Goal: Information Seeking & Learning: Learn about a topic

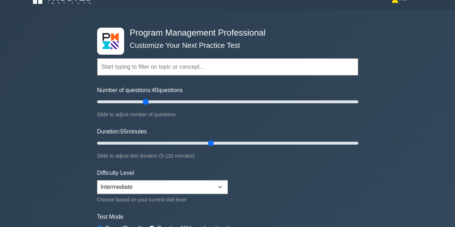
scroll to position [12, 0]
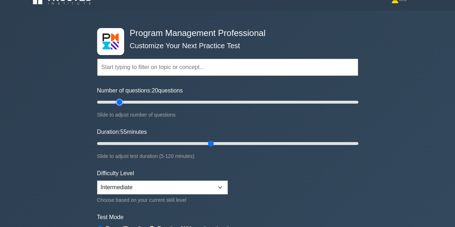
drag, startPoint x: 146, startPoint y: 101, endPoint x: 122, endPoint y: 104, distance: 24.6
type input "20"
click at [122, 104] on input "Number of questions: 20 questions" at bounding box center [227, 102] width 261 height 9
drag, startPoint x: 210, startPoint y: 143, endPoint x: 157, endPoint y: 140, distance: 53.3
click at [157, 140] on input "Duration: 30 minutes" at bounding box center [227, 143] width 261 height 9
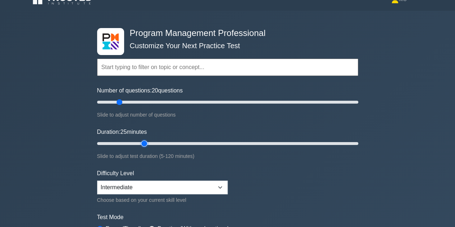
drag, startPoint x: 155, startPoint y: 142, endPoint x: 148, endPoint y: 142, distance: 6.8
type input "25"
click at [148, 142] on input "Duration: 25 minutes" at bounding box center [227, 143] width 261 height 9
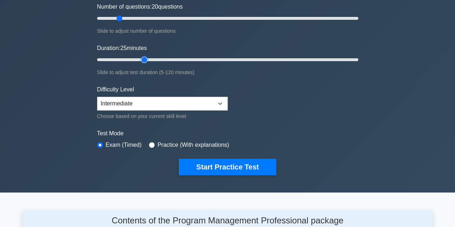
scroll to position [96, 0]
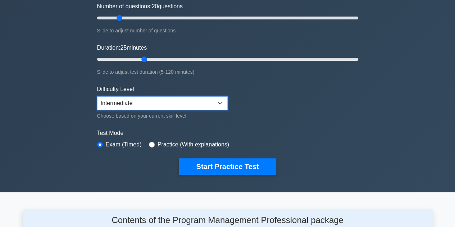
click at [224, 102] on select "Beginner Intermediate Expert" at bounding box center [162, 103] width 131 height 14
click at [309, 140] on div "Test Mode Exam (Timed) Practice (With explanations)" at bounding box center [227, 139] width 261 height 21
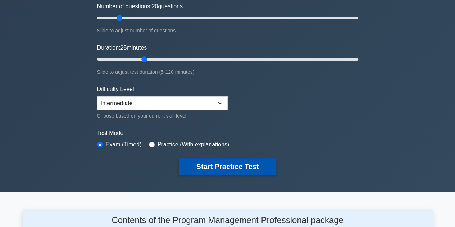
click at [228, 164] on button "Start Practice Test" at bounding box center [227, 166] width 97 height 17
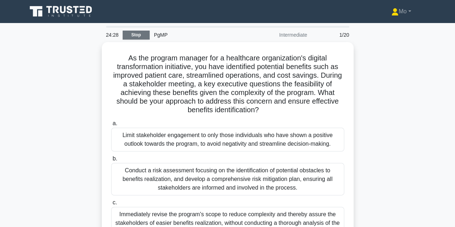
click at [143, 36] on link "Stop" at bounding box center [136, 35] width 27 height 9
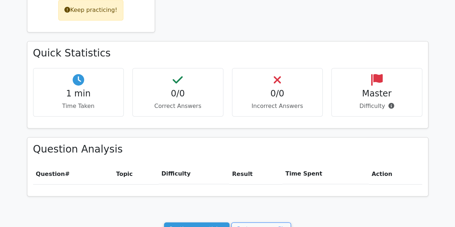
scroll to position [295, 0]
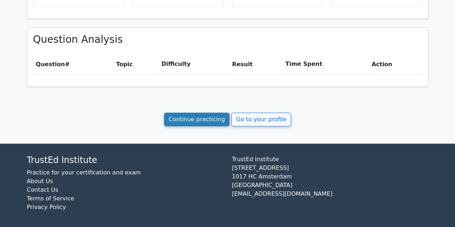
click at [200, 118] on link "Continue practicing" at bounding box center [197, 120] width 66 height 14
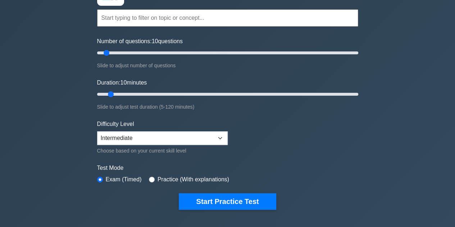
scroll to position [61, 0]
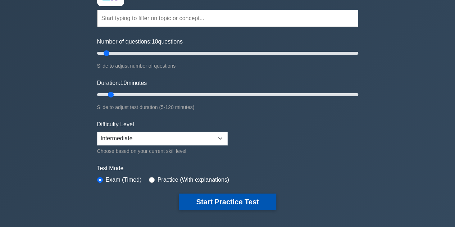
click at [230, 195] on button "Start Practice Test" at bounding box center [227, 201] width 97 height 17
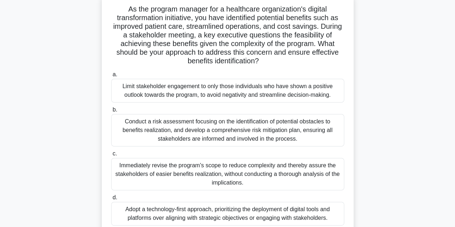
scroll to position [49, 0]
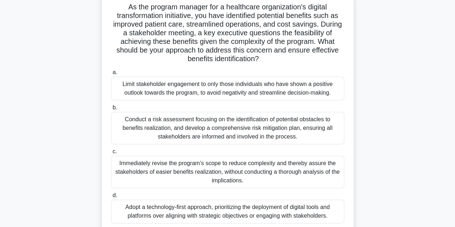
click at [210, 125] on div "Conduct a risk assessment focusing on the identification of potential obstacles…" at bounding box center [227, 128] width 233 height 32
click at [111, 110] on input "b. Conduct a risk assessment focusing on the identification of potential obstac…" at bounding box center [111, 107] width 0 height 5
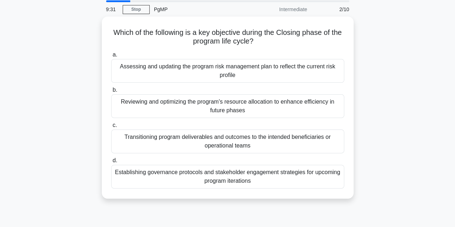
scroll to position [0, 0]
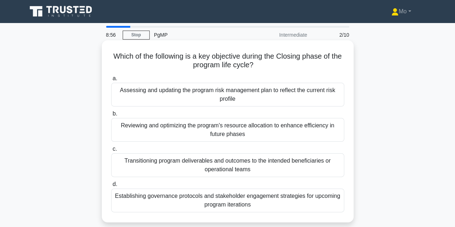
click at [219, 168] on div "Transitioning program deliverables and outcomes to the intended beneficiaries o…" at bounding box center [227, 165] width 233 height 24
click at [111, 151] on input "c. Transitioning program deliverables and outcomes to the intended beneficiarie…" at bounding box center [111, 149] width 0 height 5
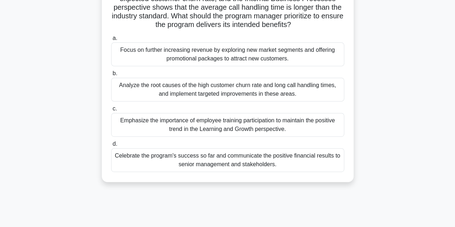
scroll to position [111, 0]
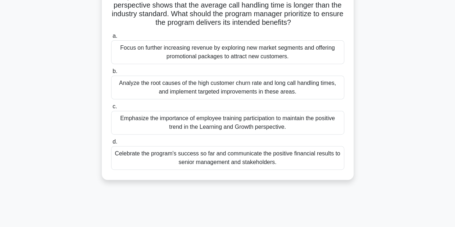
click at [156, 96] on div "Analyze the root causes of the high customer churn rate and long call handling …" at bounding box center [227, 87] width 233 height 24
click at [111, 74] on input "b. Analyze the root causes of the high customer churn rate and long call handli…" at bounding box center [111, 71] width 0 height 5
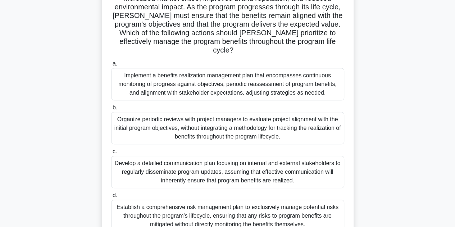
scroll to position [97, 0]
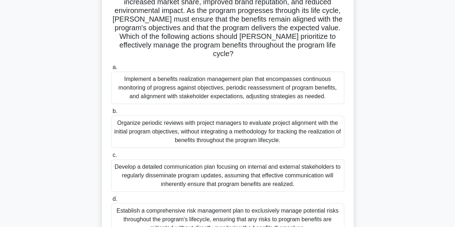
click at [243, 84] on div "Implement a benefits realization management plan that encompasses continuous mo…" at bounding box center [227, 88] width 233 height 32
click at [111, 70] on input "a. Implement a benefits realization management plan that encompasses continuous…" at bounding box center [111, 67] width 0 height 5
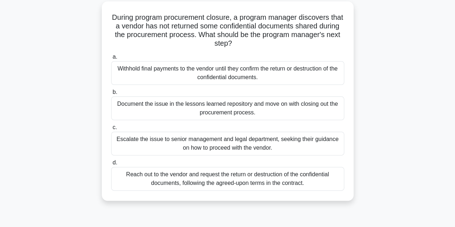
scroll to position [41, 0]
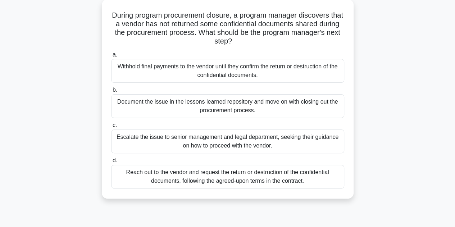
click at [193, 173] on div "Reach out to the vendor and request the return or destruction of the confidenti…" at bounding box center [227, 177] width 233 height 24
click at [111, 163] on input "d. Reach out to the vendor and request the return or destruction of the confide…" at bounding box center [111, 160] width 0 height 5
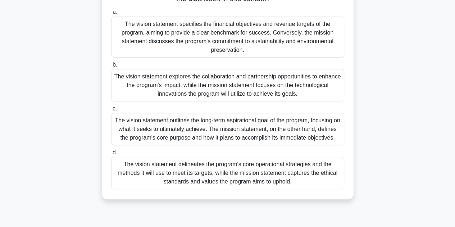
scroll to position [95, 0]
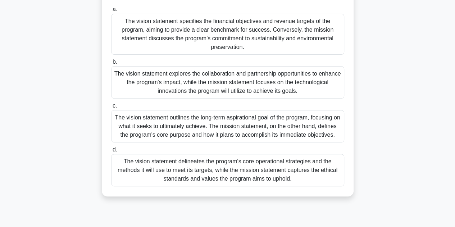
click at [173, 118] on div "The vision statement outlines the long-term aspirational goal of the program, f…" at bounding box center [227, 126] width 233 height 32
click at [111, 108] on input "c. The vision statement outlines the long-term aspirational goal of the program…" at bounding box center [111, 106] width 0 height 5
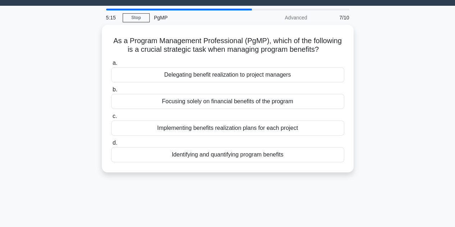
scroll to position [0, 0]
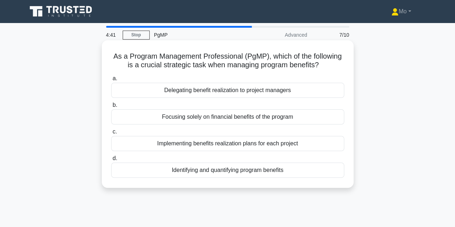
click at [202, 167] on div "Identifying and quantifying program benefits" at bounding box center [227, 170] width 233 height 15
click at [111, 161] on input "d. Identifying and quantifying program benefits" at bounding box center [111, 158] width 0 height 5
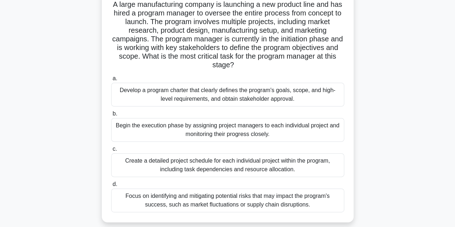
scroll to position [54, 0]
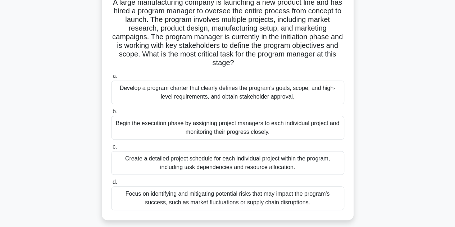
click at [225, 95] on div "Develop a program charter that clearly defines the program's goals, scope, and …" at bounding box center [227, 93] width 233 height 24
click at [111, 79] on input "a. Develop a program charter that clearly defines the program's goals, scope, a…" at bounding box center [111, 76] width 0 height 5
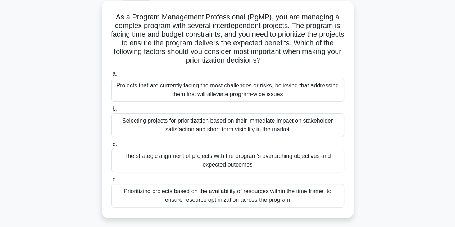
scroll to position [41, 0]
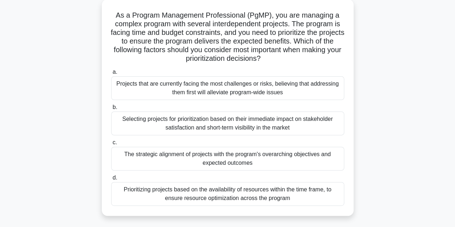
click at [163, 159] on div "The strategic alignment of projects with the program's overarching objectives a…" at bounding box center [227, 159] width 233 height 24
click at [111, 145] on input "c. The strategic alignment of projects with the program's overarching objective…" at bounding box center [111, 142] width 0 height 5
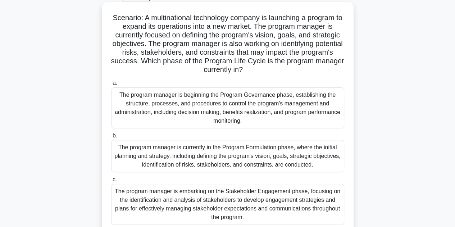
scroll to position [38, 0]
click at [192, 110] on div "The program manager is beginning the Program Governance phase, establishing the…" at bounding box center [227, 108] width 233 height 41
click at [111, 86] on input "a. The program manager is beginning the Program Governance phase, establishing …" at bounding box center [111, 83] width 0 height 5
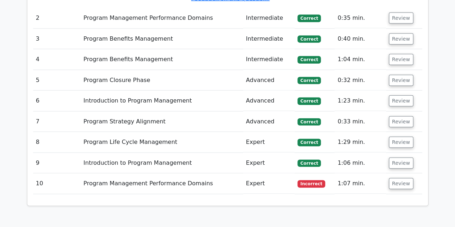
scroll to position [815, 0]
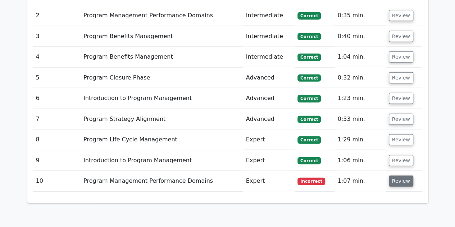
click at [394, 175] on button "Review" at bounding box center [401, 180] width 24 height 11
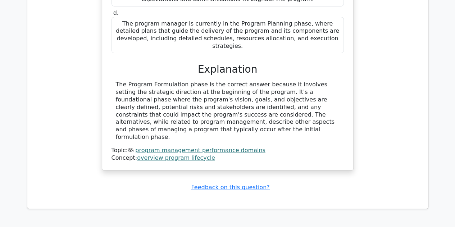
scroll to position [1222, 0]
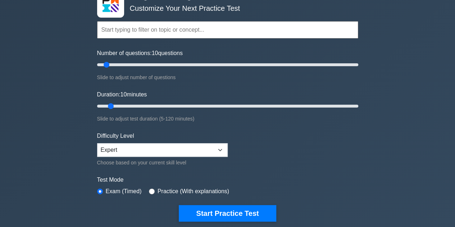
scroll to position [50, 0]
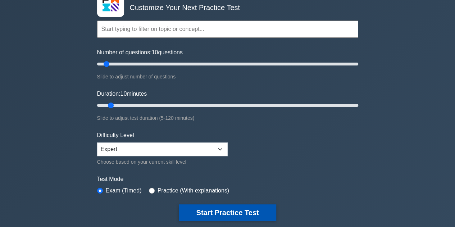
click at [236, 208] on button "Start Practice Test" at bounding box center [227, 212] width 97 height 17
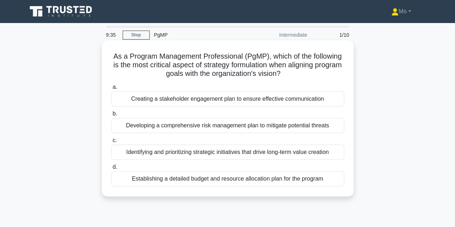
click at [181, 152] on div "Identifying and prioritizing strategic initiatives that drive long-term value c…" at bounding box center [227, 152] width 233 height 15
click at [111, 143] on input "c. Identifying and prioritizing strategic initiatives that drive long-term valu…" at bounding box center [111, 140] width 0 height 5
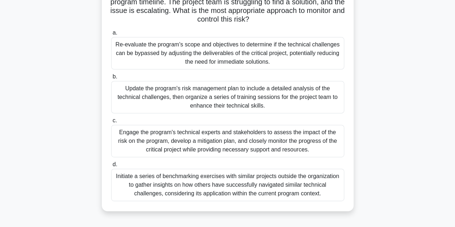
scroll to position [92, 0]
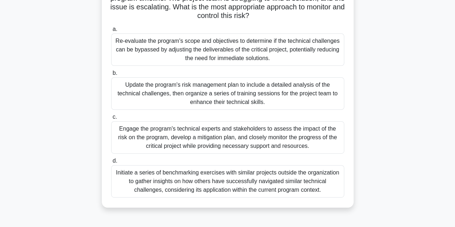
click at [225, 137] on div "Engage the program's technical experts and stakeholders to assess the impact of…" at bounding box center [227, 137] width 233 height 32
click at [111, 119] on input "c. Engage the program's technical experts and stakeholders to assess the impact…" at bounding box center [111, 117] width 0 height 5
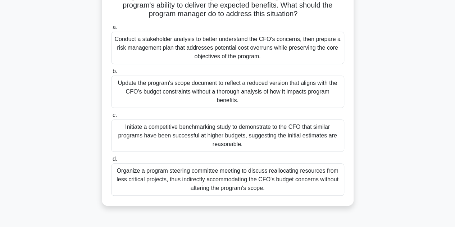
scroll to position [122, 0]
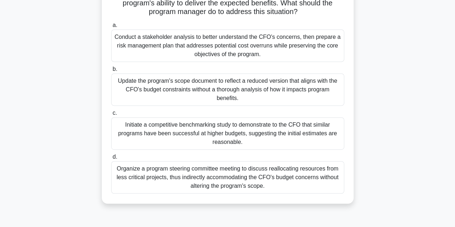
click at [271, 50] on div "Conduct a stakeholder analysis to better understand the CFO's concerns, then pr…" at bounding box center [227, 45] width 233 height 32
click at [111, 28] on input "a. Conduct a stakeholder analysis to better understand the CFO's concerns, then…" at bounding box center [111, 25] width 0 height 5
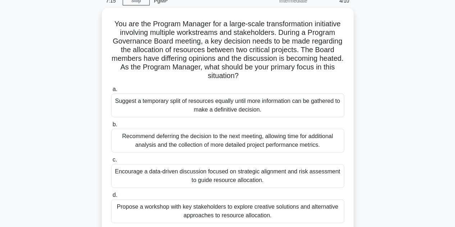
scroll to position [35, 0]
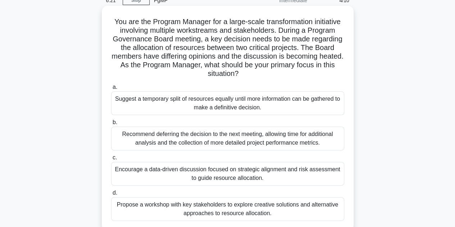
click at [186, 174] on div "Encourage a data-driven discussion focused on strategic alignment and risk asse…" at bounding box center [227, 174] width 233 height 24
click at [111, 160] on input "c. Encourage a data-driven discussion focused on strategic alignment and risk a…" at bounding box center [111, 157] width 0 height 5
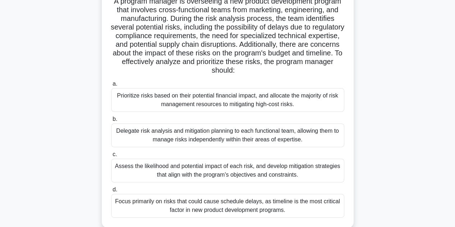
scroll to position [56, 0]
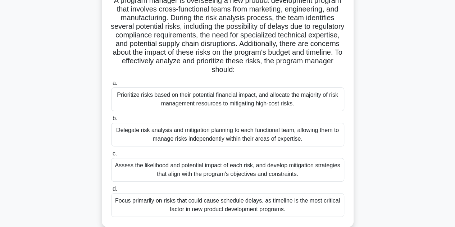
click at [229, 178] on div "Assess the likelihood and potential impact of each risk, and develop mitigation…" at bounding box center [227, 170] width 233 height 24
click at [111, 156] on input "c. Assess the likelihood and potential impact of each risk, and develop mitigat…" at bounding box center [111, 153] width 0 height 5
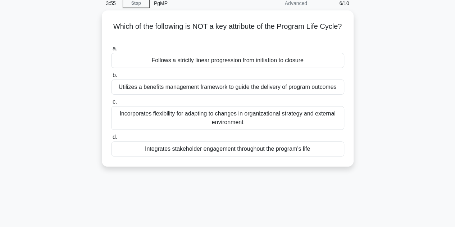
scroll to position [0, 0]
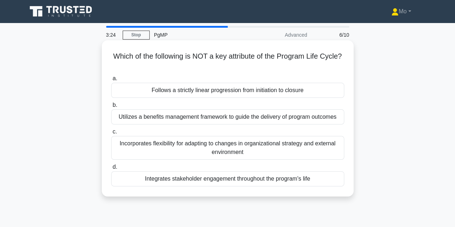
click at [219, 95] on div "Follows a strictly linear progression from initiation to closure" at bounding box center [227, 90] width 233 height 15
click at [111, 81] on input "a. Follows a strictly linear progression from initiation to closure" at bounding box center [111, 78] width 0 height 5
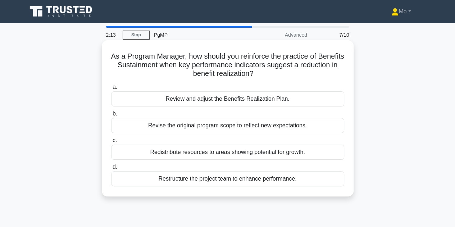
click at [255, 130] on div "Revise the original program scope to reflect new expectations." at bounding box center [227, 125] width 233 height 15
click at [111, 116] on input "b. Revise the original program scope to reflect new expectations." at bounding box center [111, 113] width 0 height 5
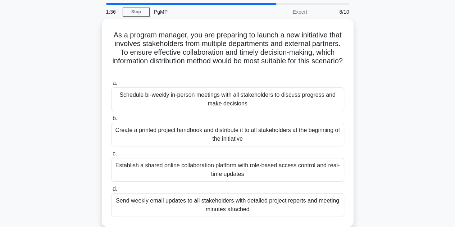
scroll to position [24, 0]
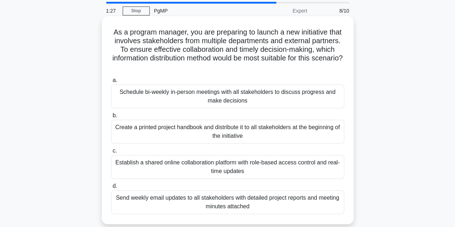
click at [226, 170] on div "Establish a shared online collaboration platform with role-based access control…" at bounding box center [227, 167] width 233 height 24
click at [111, 153] on input "c. Establish a shared online collaboration platform with role-based access cont…" at bounding box center [111, 150] width 0 height 5
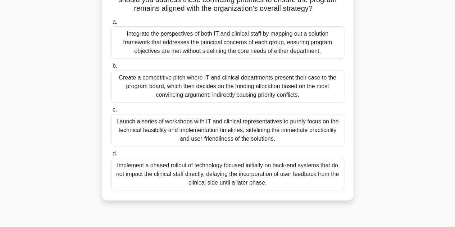
scroll to position [118, 0]
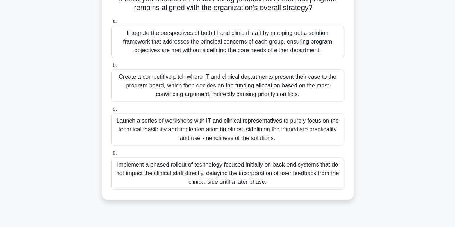
click at [171, 176] on div "Implement a phased rollout of technology focused initially on back-end systems …" at bounding box center [227, 173] width 233 height 32
click at [111, 155] on input "d. Implement a phased rollout of technology focused initially on back-end syste…" at bounding box center [111, 153] width 0 height 5
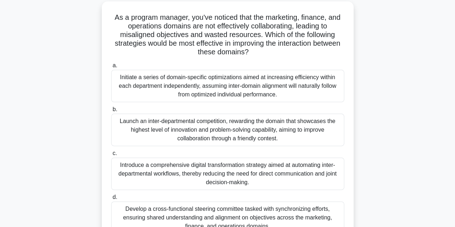
scroll to position [41, 0]
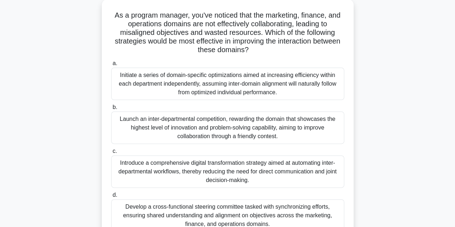
click at [147, 214] on div "Develop a cross-functional steering committee tasked with synchronizing efforts…" at bounding box center [227, 215] width 233 height 32
click at [111, 197] on input "d. Develop a cross-functional steering committee tasked with synchronizing effo…" at bounding box center [111, 195] width 0 height 5
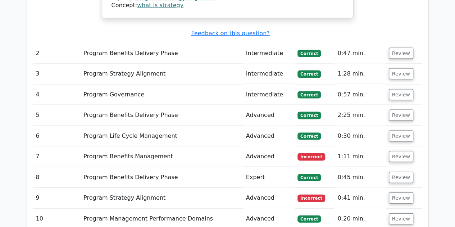
scroll to position [684, 0]
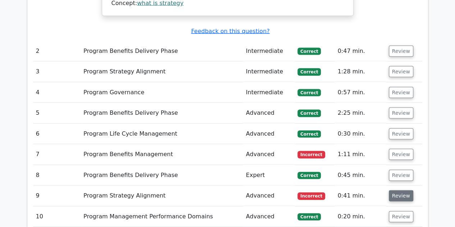
click at [397, 190] on button "Review" at bounding box center [401, 195] width 24 height 11
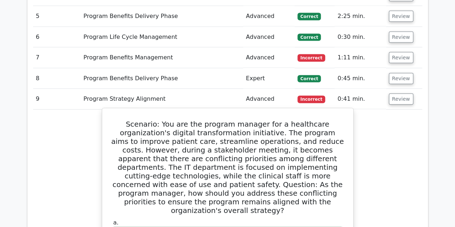
scroll to position [767, 0]
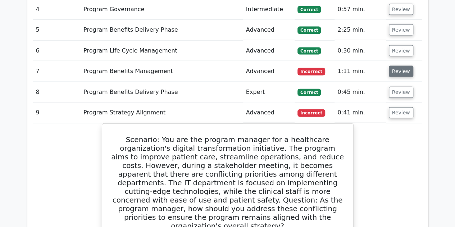
click at [401, 66] on button "Review" at bounding box center [401, 71] width 24 height 11
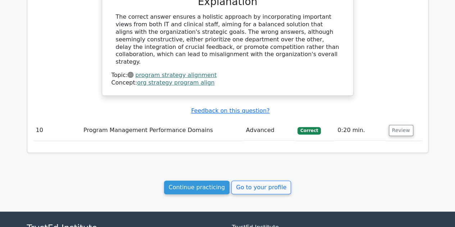
scroll to position [1493, 0]
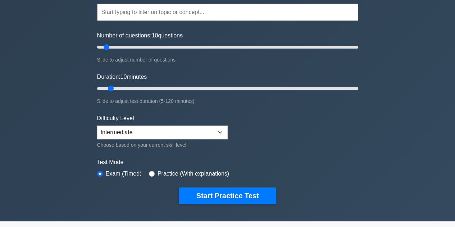
scroll to position [69, 0]
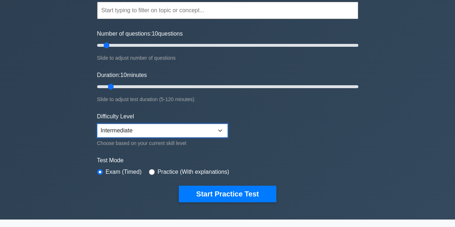
click at [221, 127] on select "Beginner Intermediate Expert" at bounding box center [162, 131] width 131 height 14
click at [42, 99] on div "Program Management Professional Customize Your Next Practice Test Topics Introd…" at bounding box center [227, 86] width 455 height 265
